Goal: Use online tool/utility: Utilize a website feature to perform a specific function

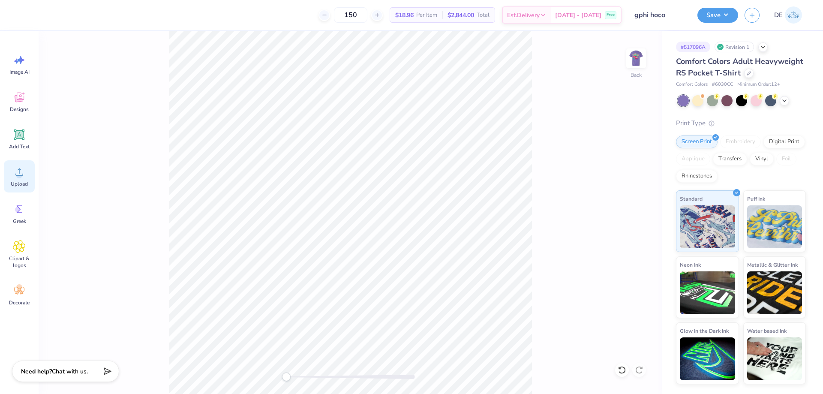
click at [15, 171] on icon at bounding box center [19, 171] width 13 height 13
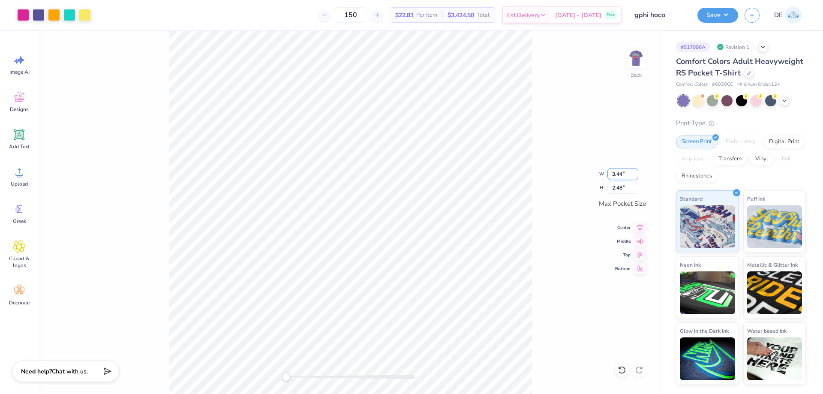
click at [615, 176] on input "3.44" at bounding box center [622, 174] width 31 height 12
type input "3.50"
type input "2.52"
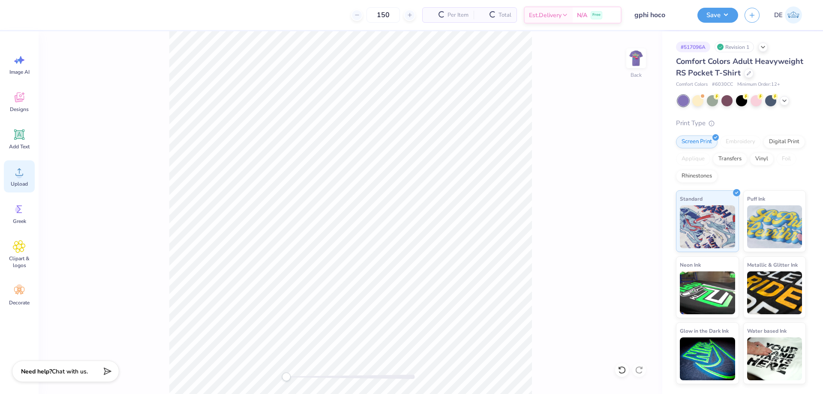
click at [15, 173] on icon at bounding box center [19, 171] width 13 height 13
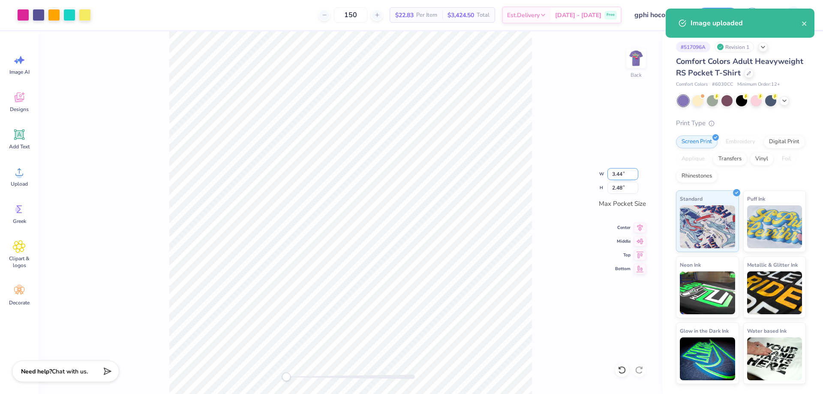
click at [612, 175] on input "3.44" at bounding box center [622, 174] width 31 height 12
type input "3.50"
type input "2.52"
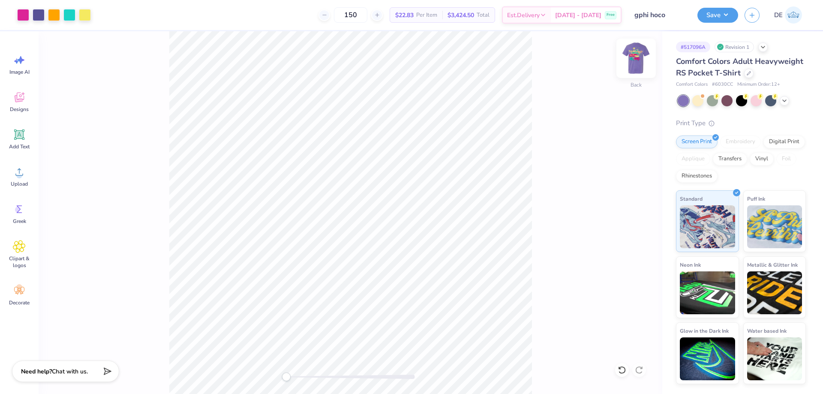
click at [642, 58] on img at bounding box center [636, 58] width 34 height 34
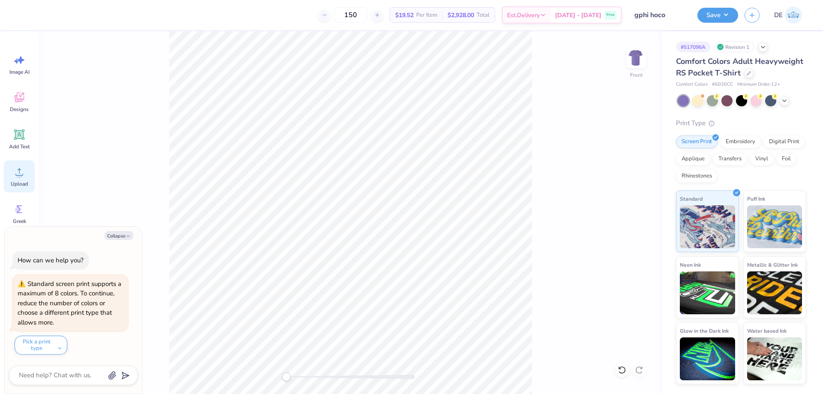
click at [17, 179] on div "Upload" at bounding box center [19, 176] width 31 height 32
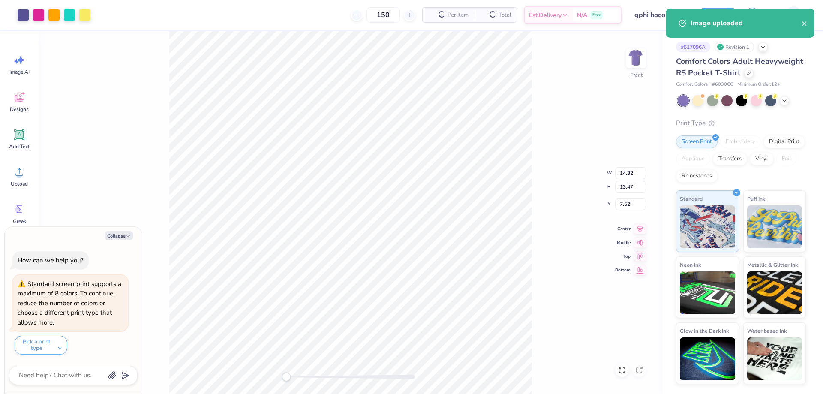
type textarea "x"
click at [624, 177] on input "14.32" at bounding box center [630, 173] width 31 height 12
type input "12.5"
type textarea "x"
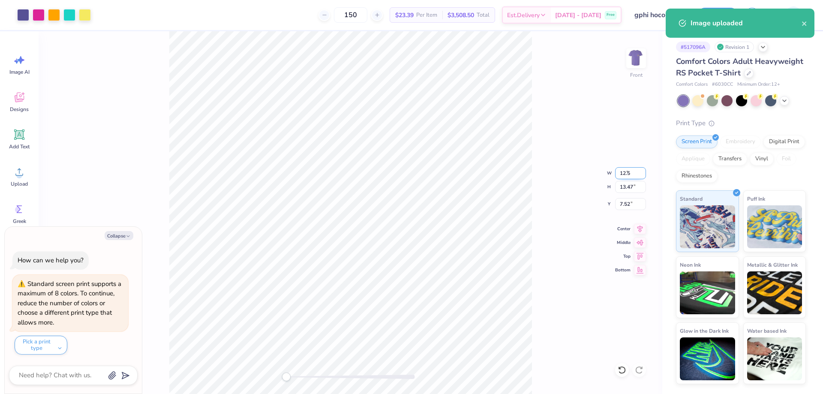
type input "12.50"
type input "11.75"
type input "8.37"
click at [545, 178] on div "Front W 12.50 12.50 " H 11.75 11.75 " Y 8.37 8.37 " Center Middle Top Bottom" at bounding box center [351, 212] width 624 height 363
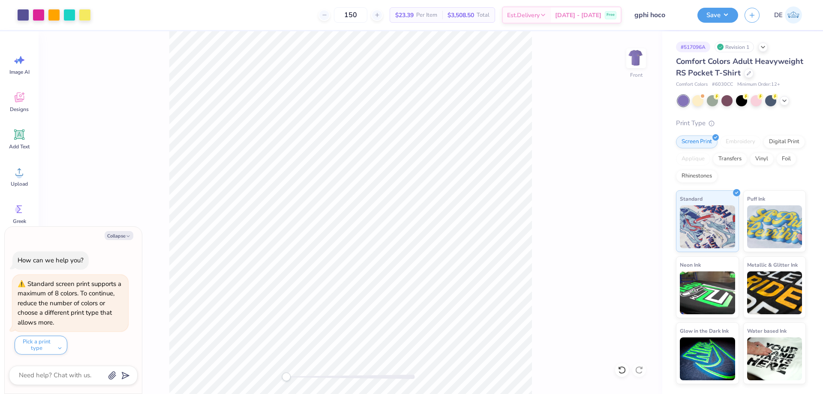
type textarea "x"
click at [624, 206] on input "8.37" at bounding box center [630, 204] width 31 height 12
type input "3"
click at [536, 206] on div "Front W 12.50 12.50 " H 11.75 11.75 " Y 3 3 " Center Middle Top Bottom" at bounding box center [351, 212] width 624 height 363
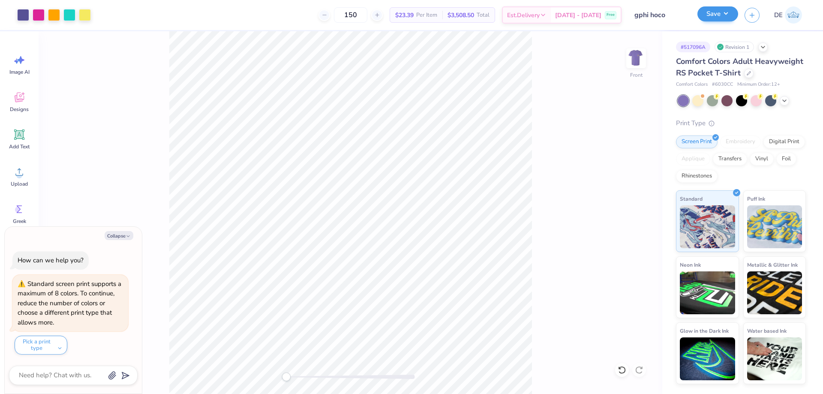
drag, startPoint x: 697, startPoint y: 12, endPoint x: 703, endPoint y: 15, distance: 6.3
click at [698, 12] on div "Save" at bounding box center [717, 15] width 41 height 15
click at [704, 15] on button "Save" at bounding box center [717, 13] width 41 height 15
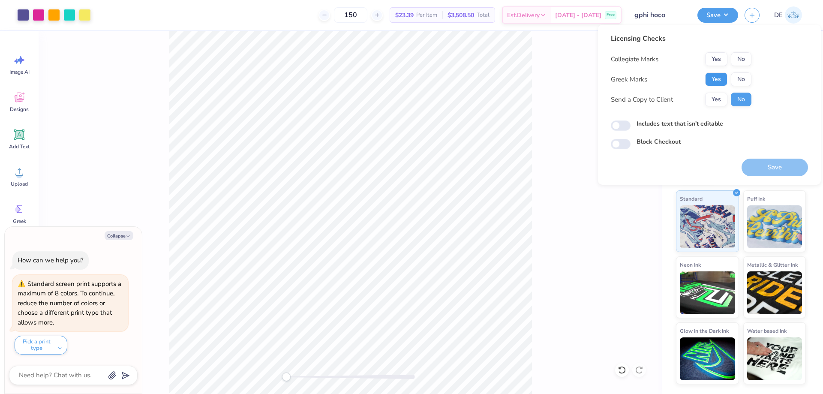
click at [719, 80] on button "Yes" at bounding box center [716, 79] width 22 height 14
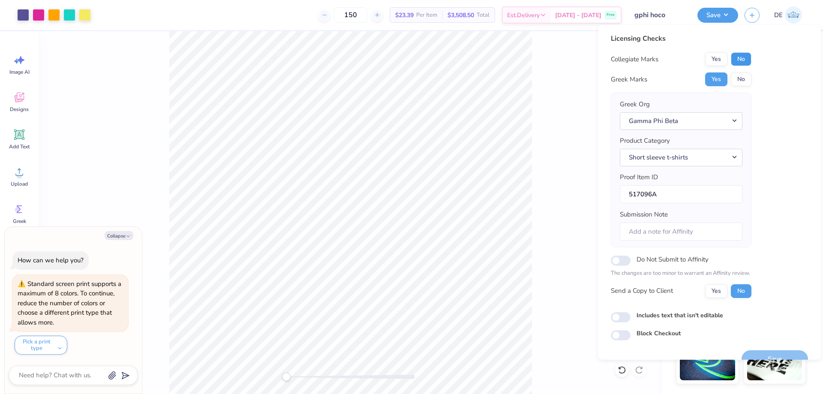
click at [744, 55] on button "No" at bounding box center [741, 59] width 21 height 14
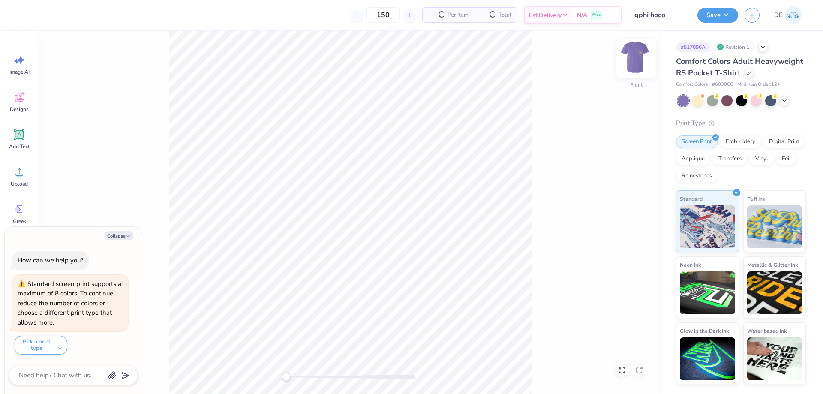
click at [639, 60] on img at bounding box center [636, 58] width 34 height 34
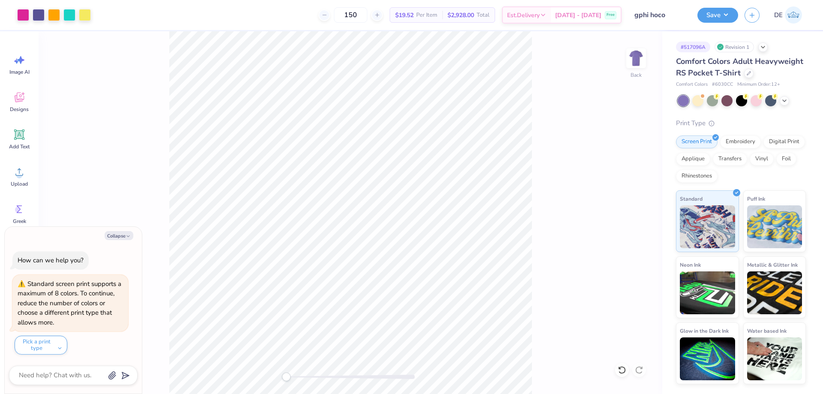
click at [585, 286] on div "Back" at bounding box center [351, 212] width 624 height 363
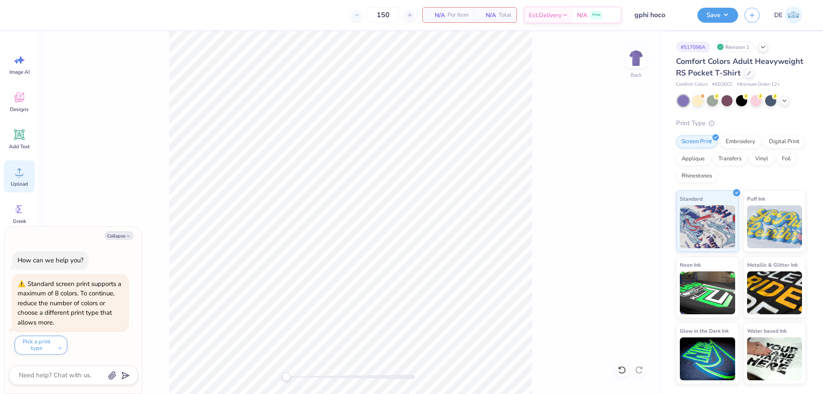
click at [17, 173] on icon at bounding box center [19, 171] width 13 height 13
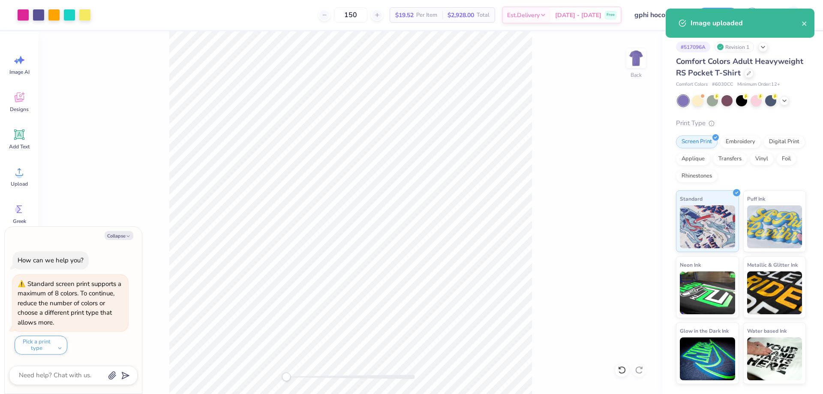
type textarea "x"
click at [619, 175] on input "3.43" at bounding box center [622, 174] width 31 height 12
click at [617, 175] on input "3.43" at bounding box center [622, 174] width 31 height 12
type input "3.5"
type textarea "x"
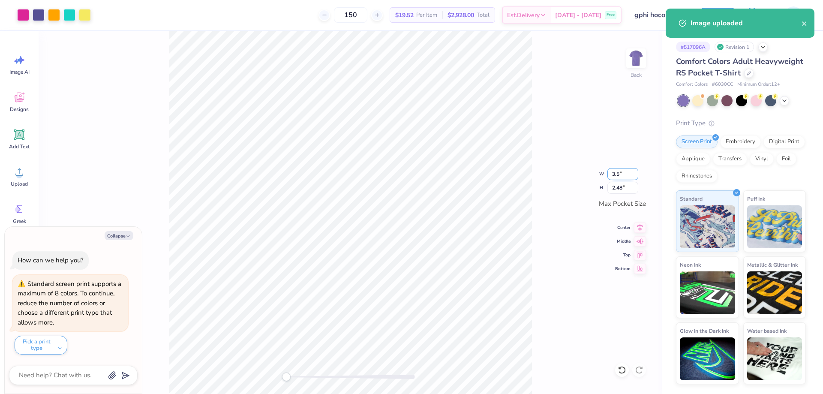
type input "3.50"
type input "2.52"
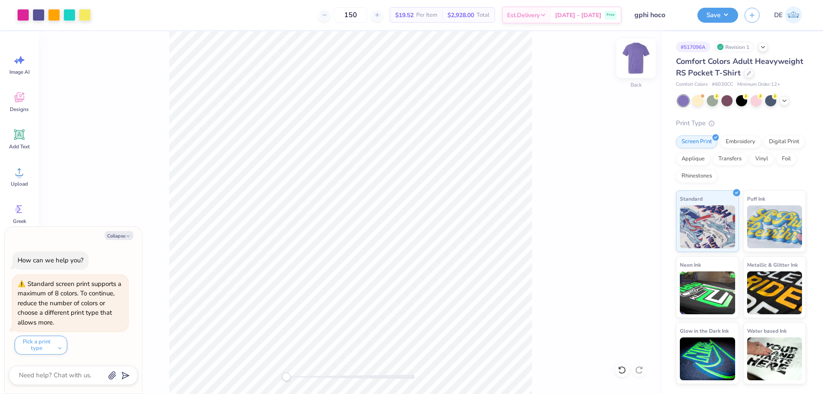
click at [639, 59] on img at bounding box center [636, 58] width 34 height 34
click at [23, 172] on icon at bounding box center [19, 171] width 13 height 13
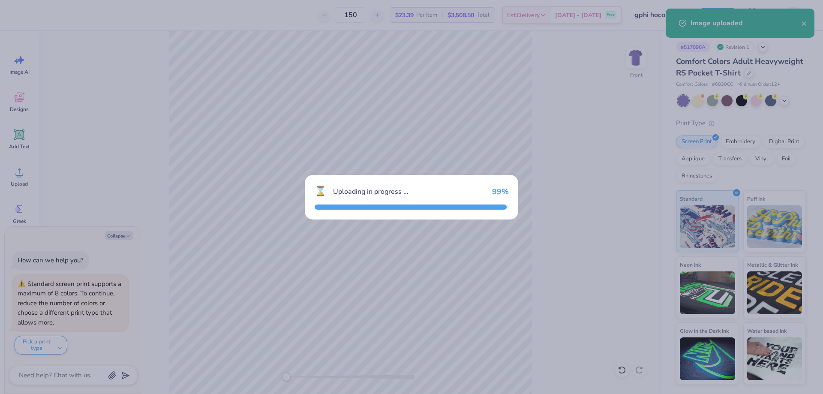
type textarea "x"
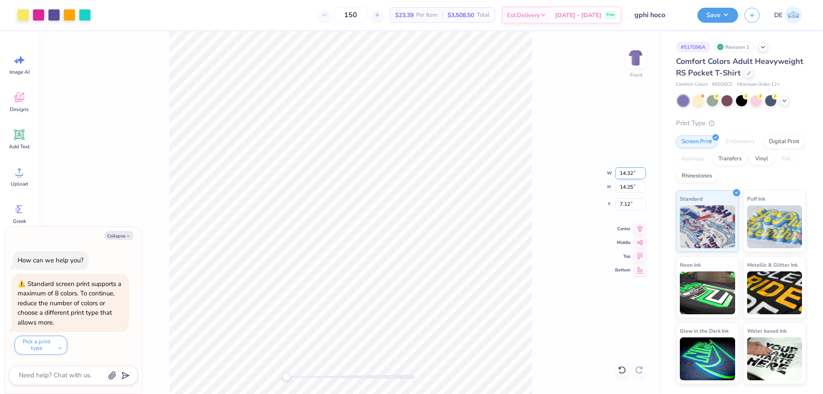
click at [627, 177] on input "14.32" at bounding box center [630, 173] width 31 height 12
click at [625, 177] on input "14.32" at bounding box center [630, 173] width 31 height 12
type input "12.5"
type textarea "x"
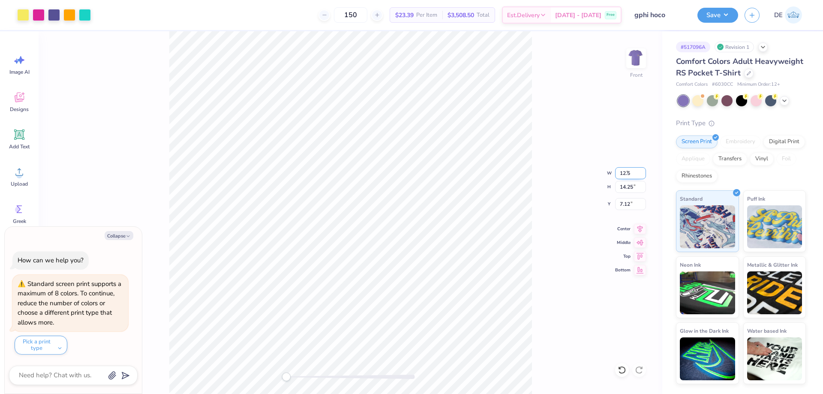
type input "12.50"
type input "12.44"
click at [624, 204] on input "8.03" at bounding box center [630, 204] width 31 height 12
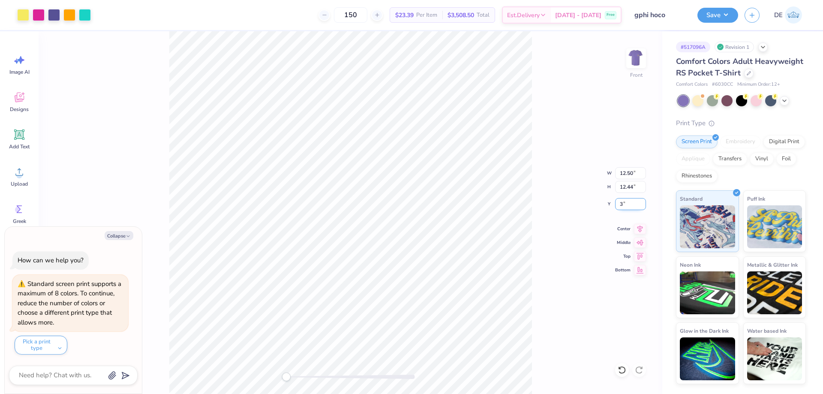
type input "3"
click at [723, 8] on button "Save" at bounding box center [717, 13] width 41 height 15
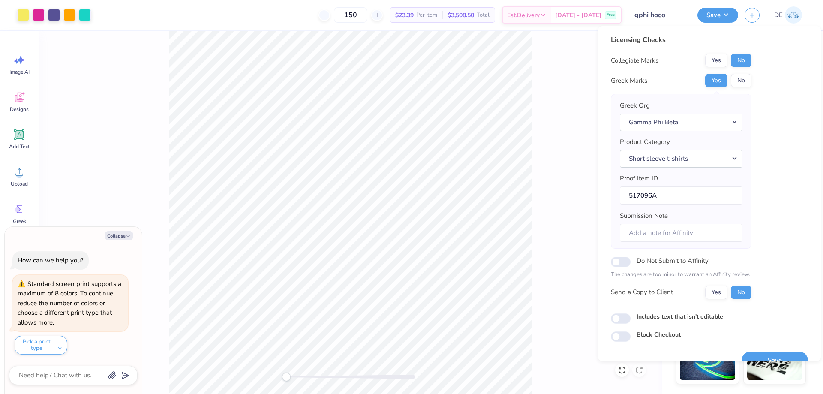
scroll to position [16, 0]
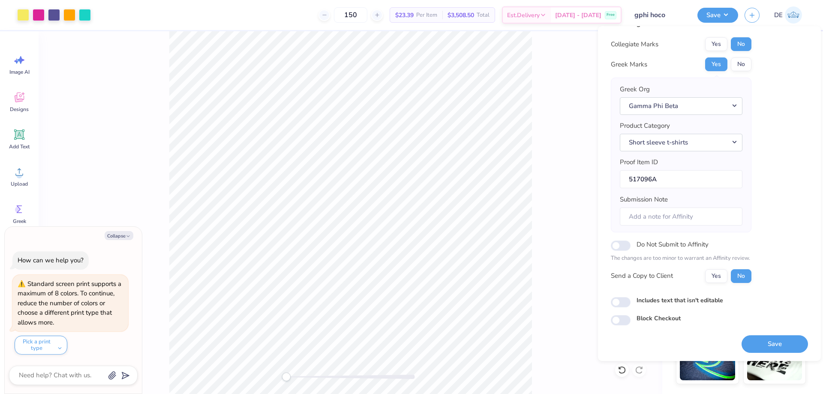
drag, startPoint x: 771, startPoint y: 342, endPoint x: 741, endPoint y: 342, distance: 29.6
click at [770, 342] on button "Save" at bounding box center [774, 344] width 66 height 18
type textarea "x"
